Goal: Transaction & Acquisition: Obtain resource

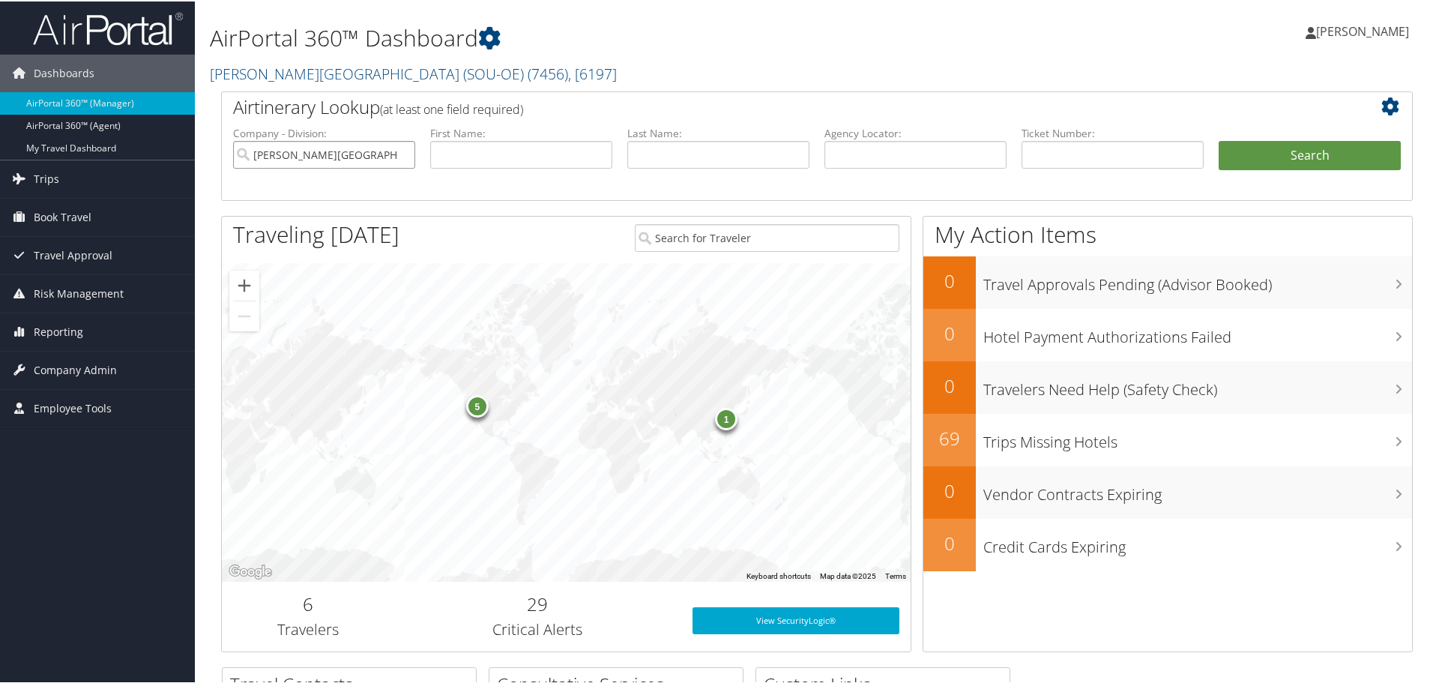
click at [399, 151] on input "[PERSON_NAME][GEOGRAPHIC_DATA] (SOU-OE)" at bounding box center [324, 153] width 182 height 28
click at [1080, 154] on input "text" at bounding box center [1112, 153] width 182 height 28
paste input "8900897712594"
type input "8900897712594"
click at [1245, 157] on button "Search" at bounding box center [1309, 154] width 182 height 30
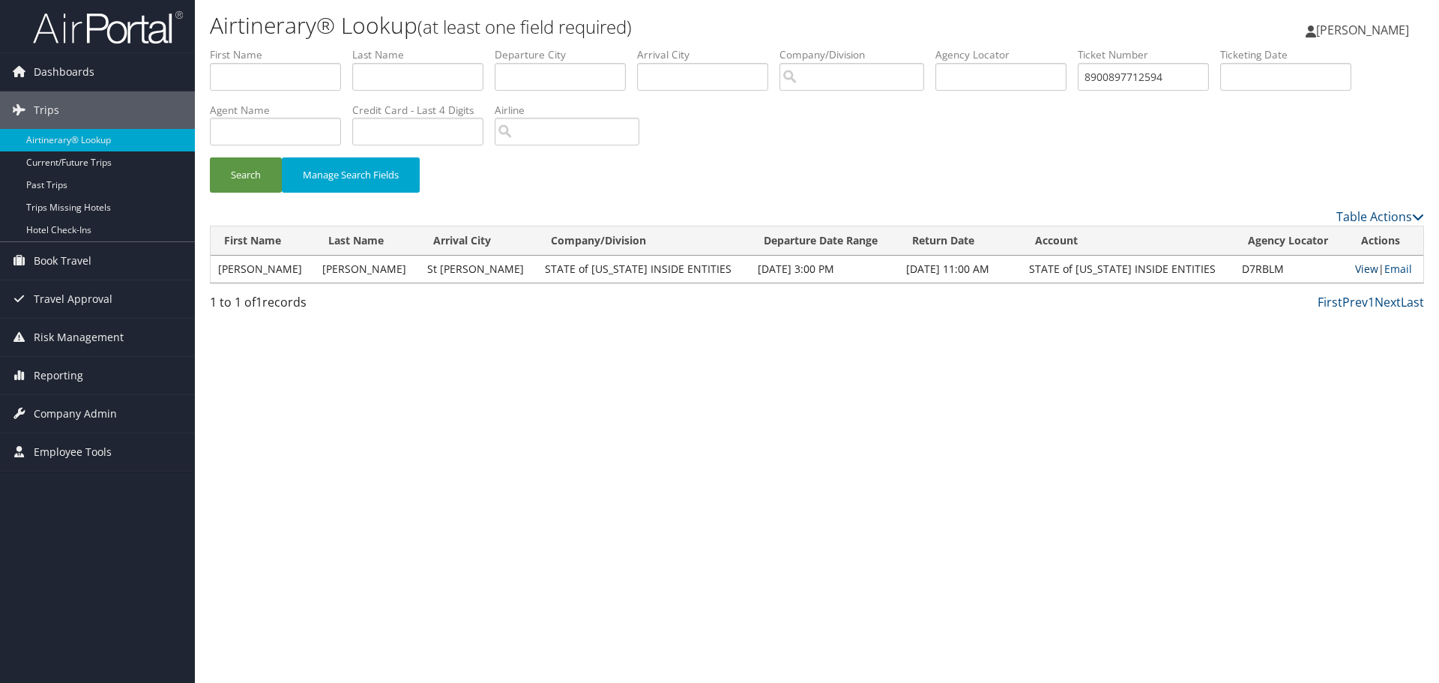
click at [1355, 264] on link "View" at bounding box center [1366, 268] width 23 height 14
click at [1182, 73] on input "8900897712594" at bounding box center [1142, 77] width 131 height 28
type input "8"
click at [1173, 82] on input "text" at bounding box center [1142, 77] width 131 height 28
type input "v"
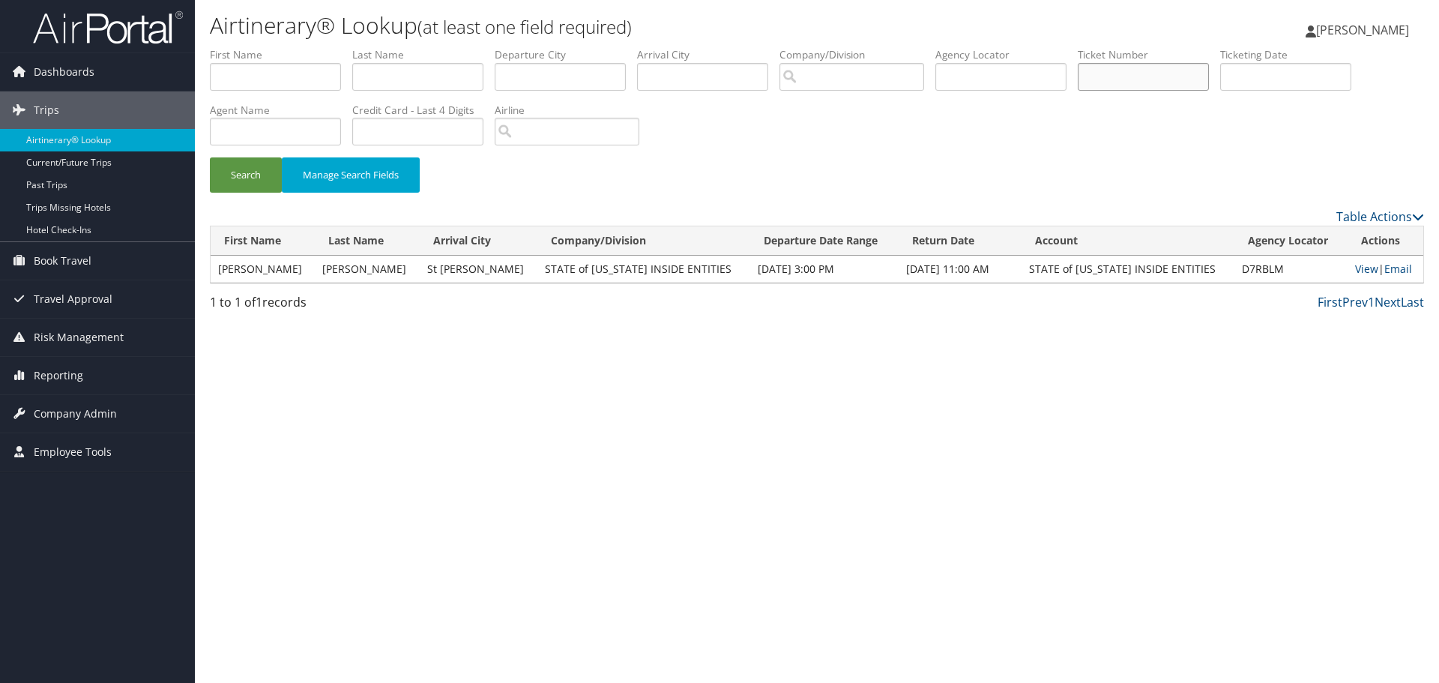
type input "v"
paste input "0067310901718"
type input "0067310901718"
click at [240, 178] on button "Search" at bounding box center [246, 174] width 72 height 35
click at [1384, 270] on link "Email" at bounding box center [1398, 268] width 28 height 14
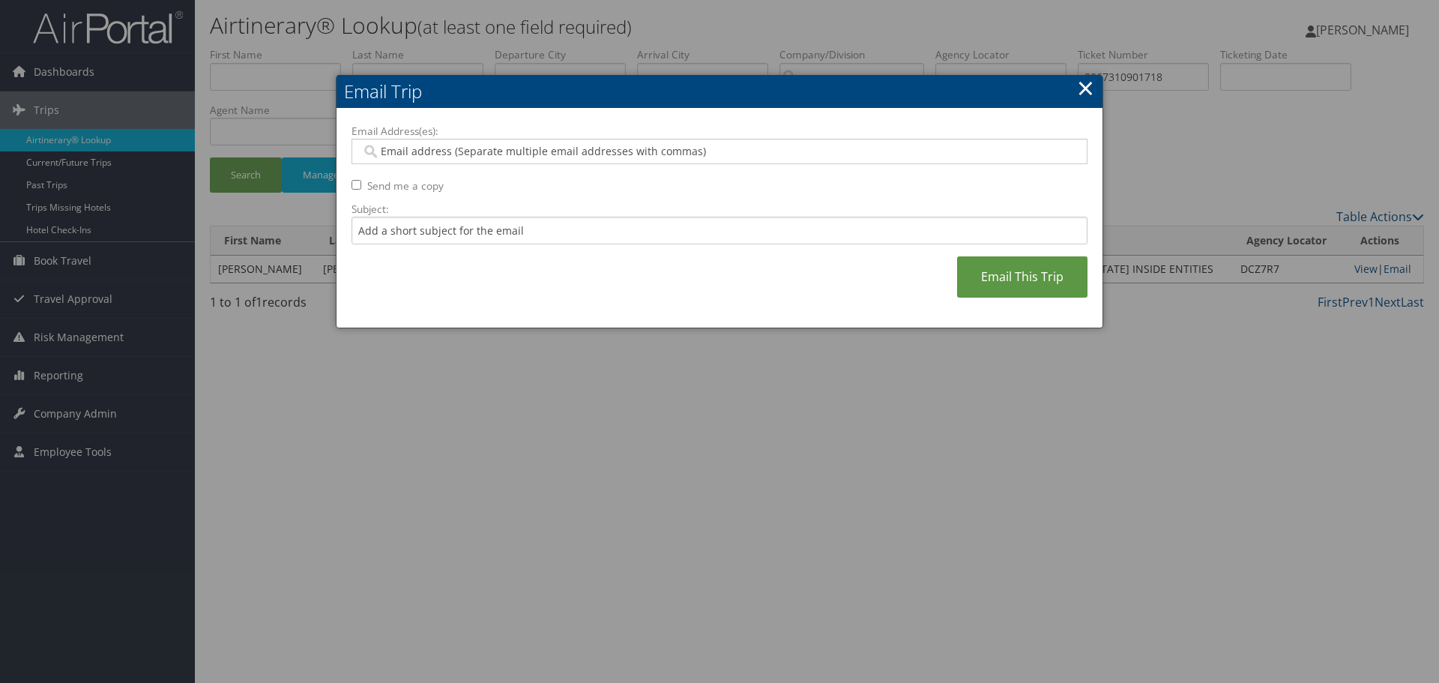
click at [435, 157] on input "Email Address(es):" at bounding box center [719, 151] width 716 height 15
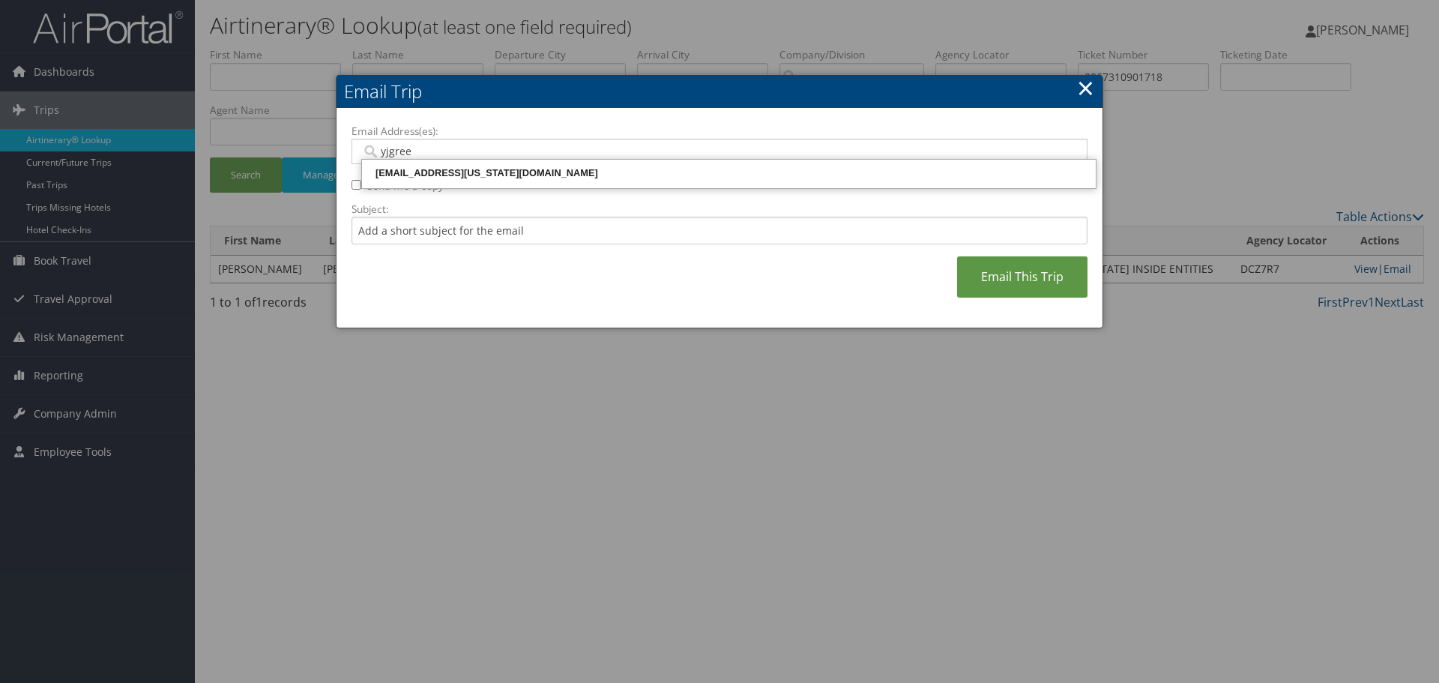
type input "yjgreen"
click at [392, 172] on div "yjgreen@utah.gov" at bounding box center [728, 173] width 729 height 15
type input "yjgreen@utah.gov"
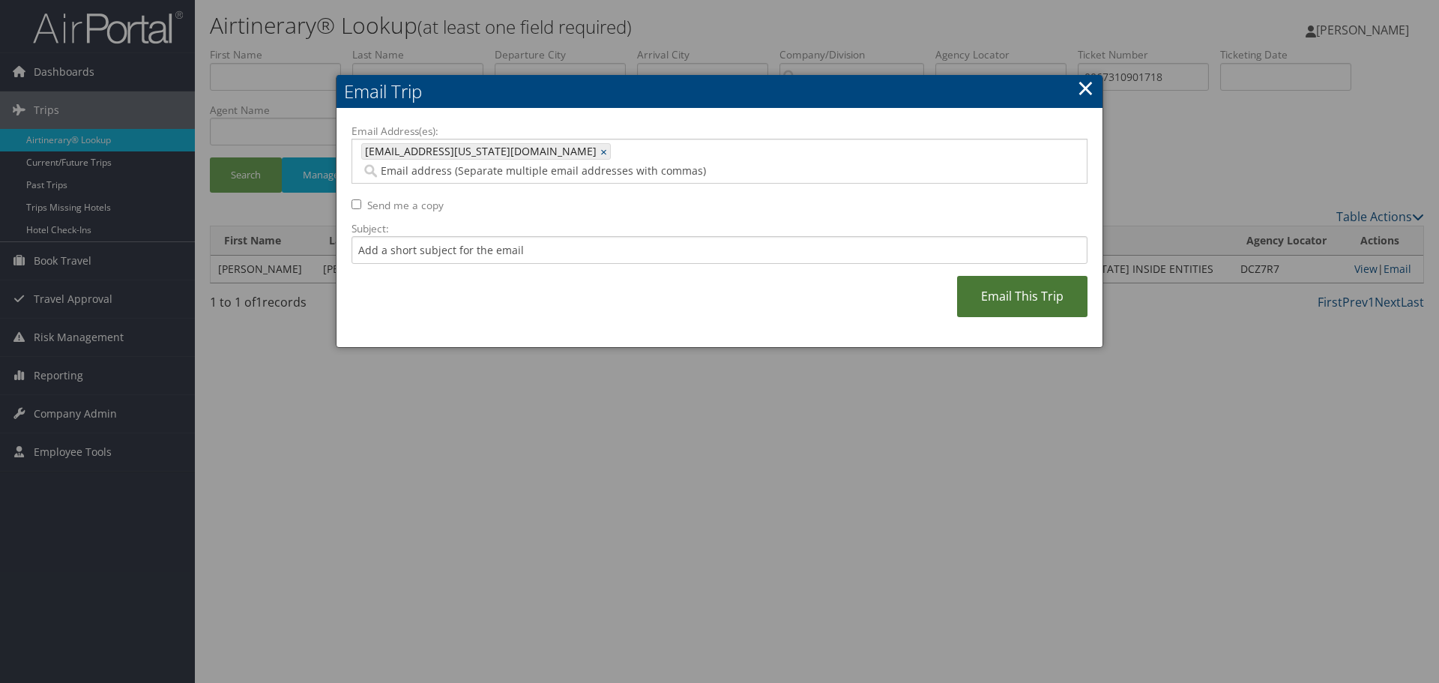
drag, startPoint x: 1000, startPoint y: 276, endPoint x: 985, endPoint y: 272, distance: 15.6
click at [999, 276] on link "Email This Trip" at bounding box center [1022, 296] width 130 height 41
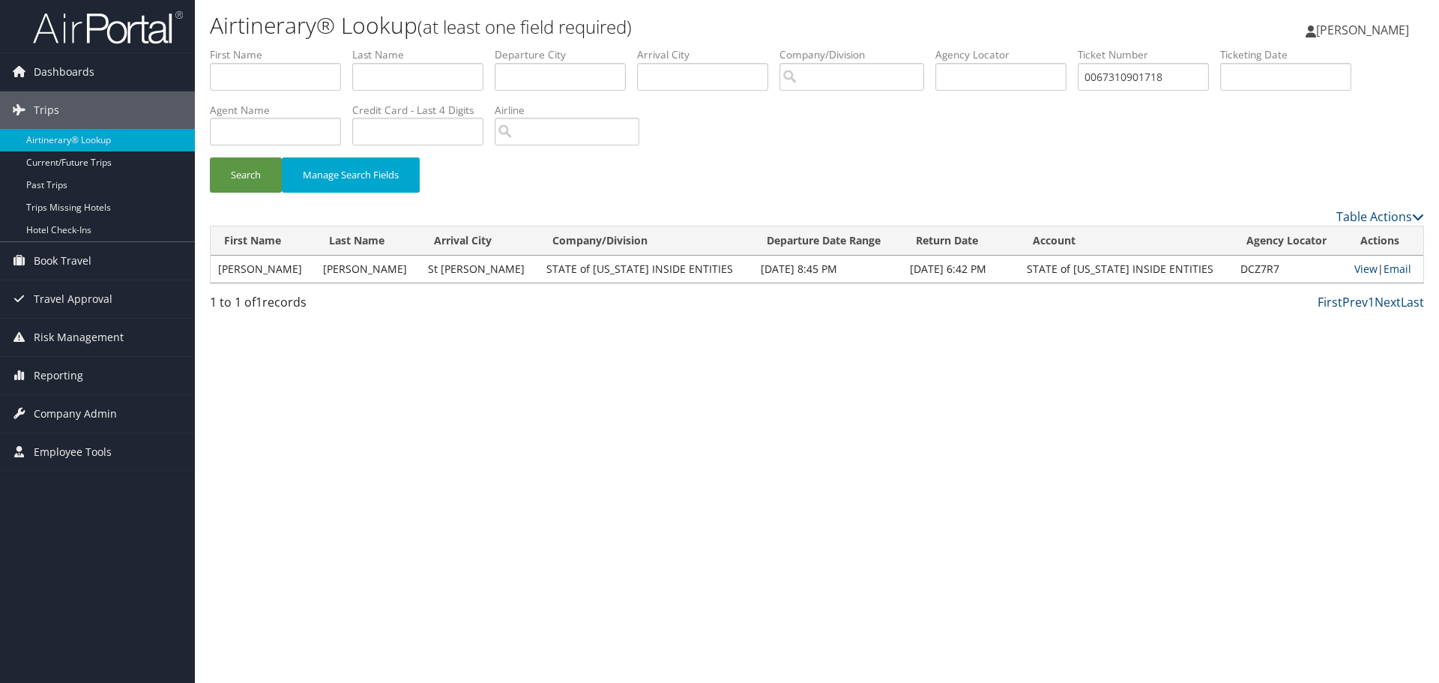
click at [1361, 34] on span "[PERSON_NAME]" at bounding box center [1362, 30] width 93 height 16
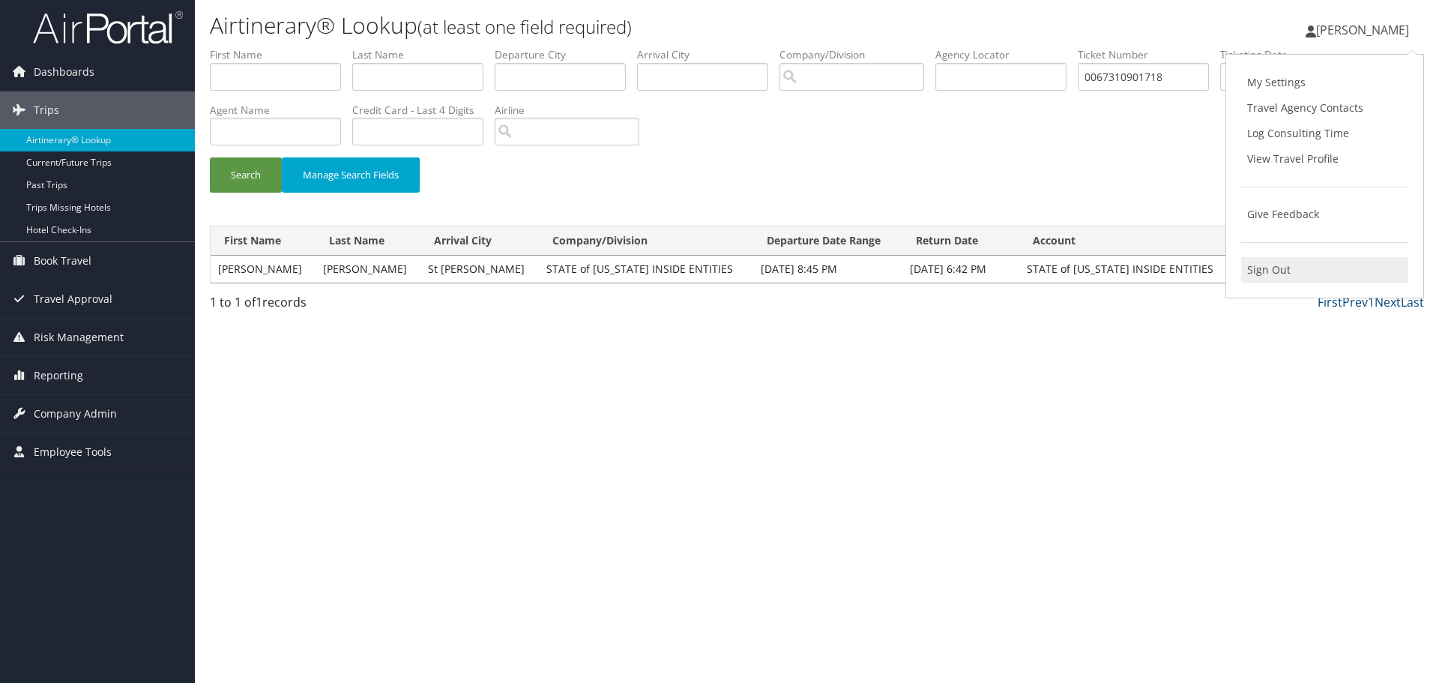
click at [1257, 264] on link "Sign Out" at bounding box center [1324, 269] width 167 height 25
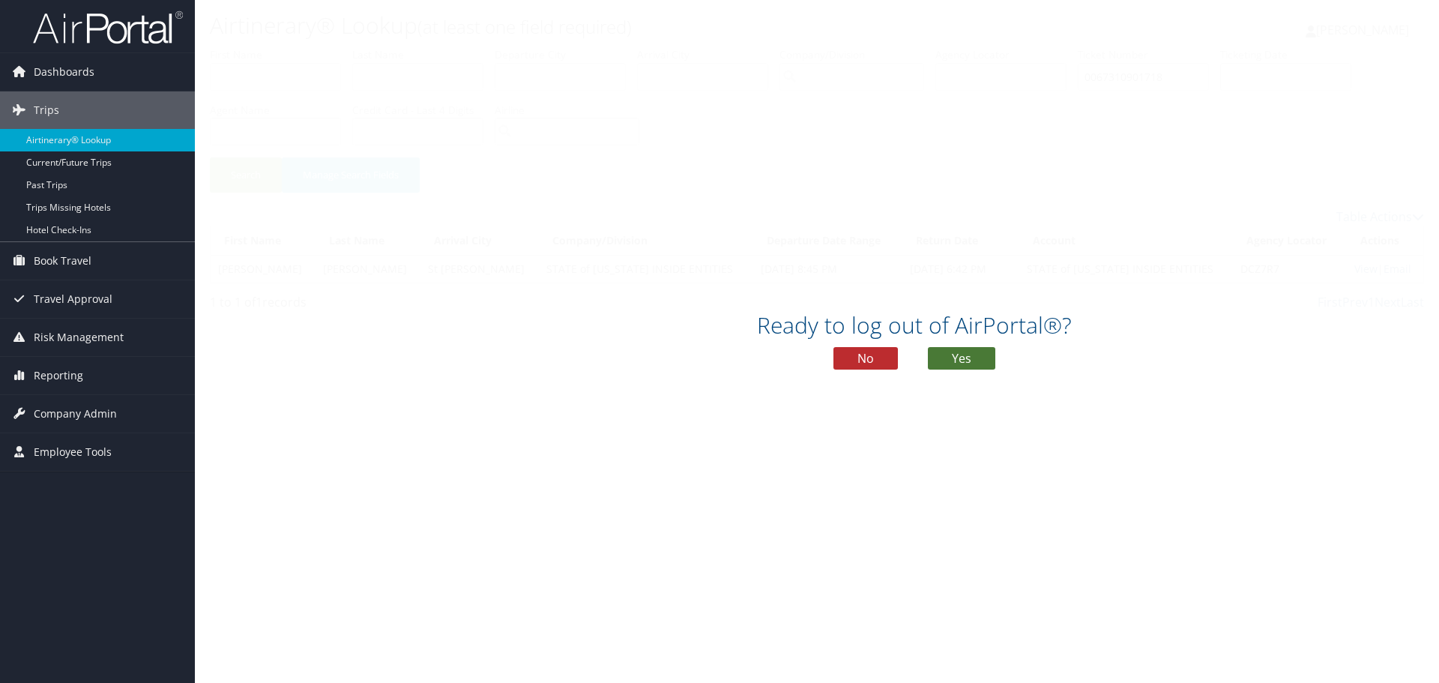
click at [987, 351] on button "Yes" at bounding box center [961, 358] width 67 height 22
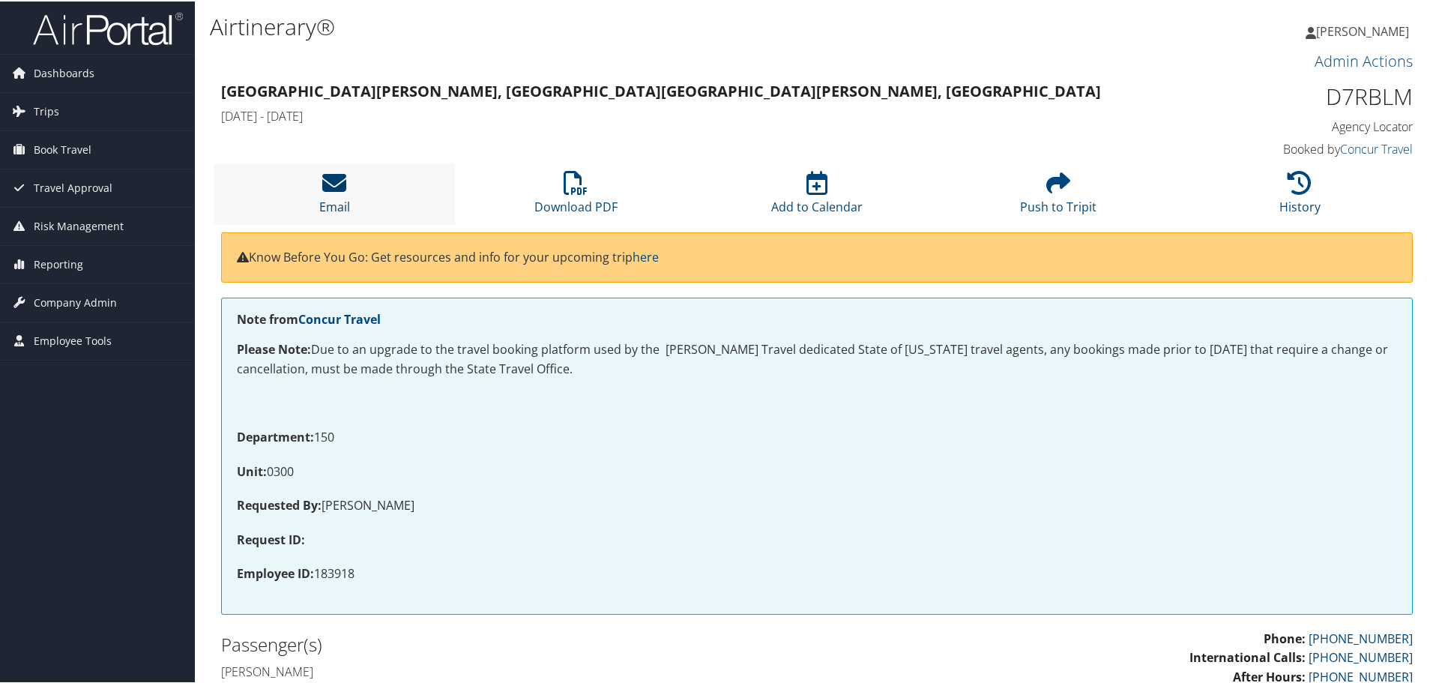
click at [334, 175] on icon at bounding box center [334, 181] width 24 height 24
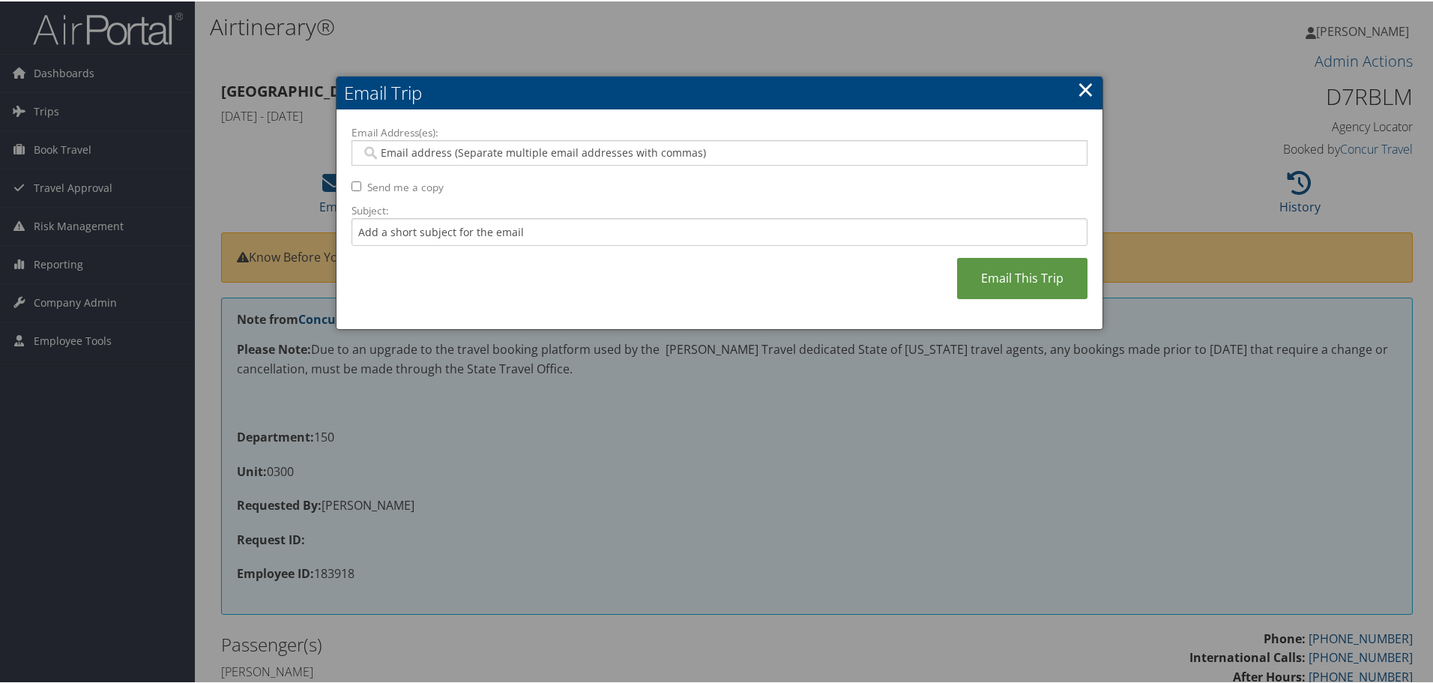
click at [410, 157] on input "Email Address(es):" at bounding box center [719, 151] width 716 height 15
type input "[EMAIL_ADDRESS][US_STATE][DOMAIN_NAME]"
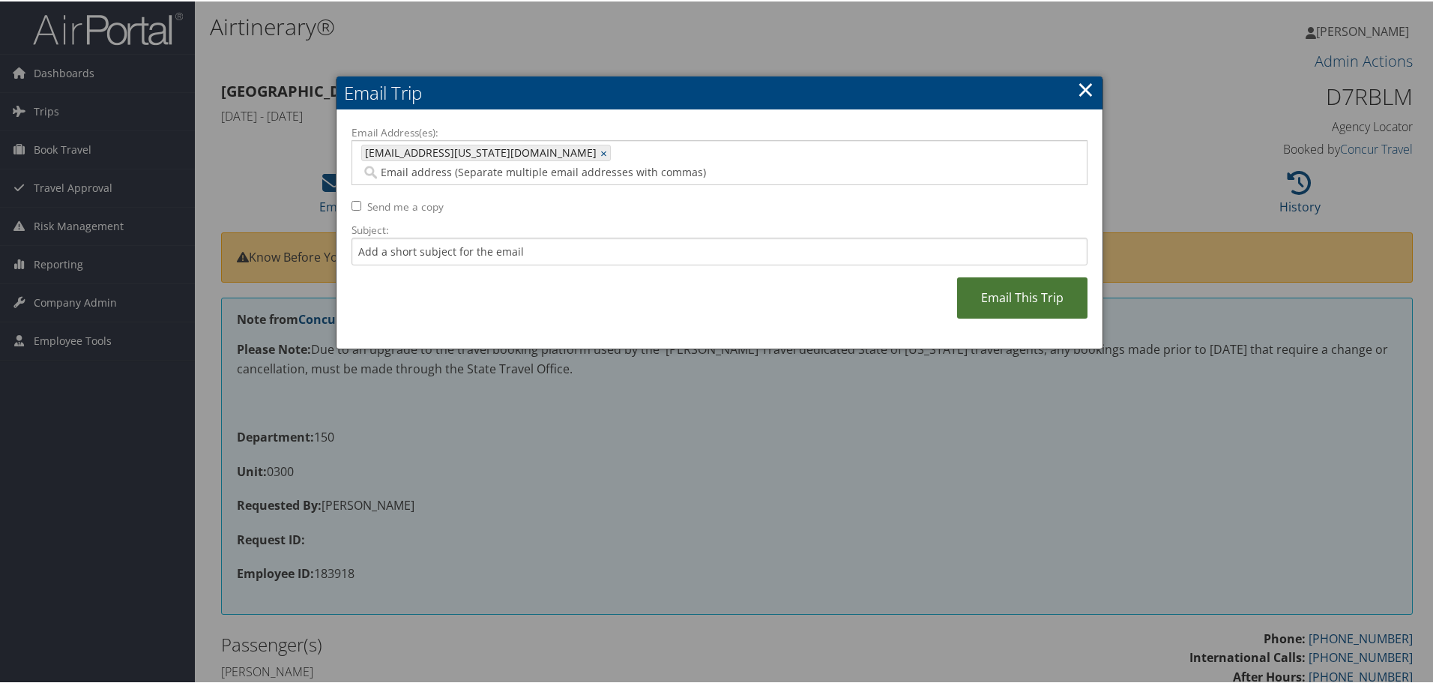
click at [1009, 279] on link "Email This Trip" at bounding box center [1022, 296] width 130 height 41
